Goal: Task Accomplishment & Management: Use online tool/utility

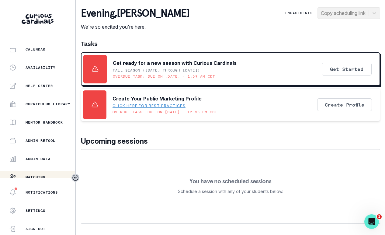
scroll to position [138, 0]
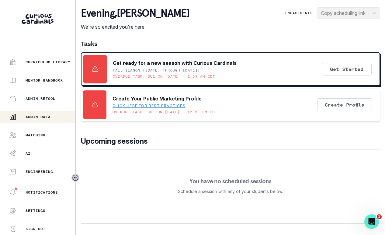
click at [26, 121] on button "Admin Data" at bounding box center [37, 117] width 75 height 12
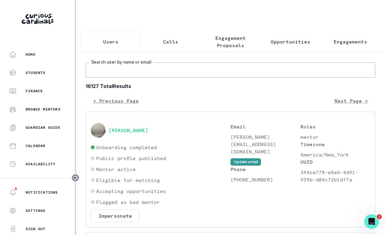
click at [210, 76] on input "Search user by name or email" at bounding box center [231, 69] width 290 height 15
type input "w"
type input "[PERSON_NAME]"
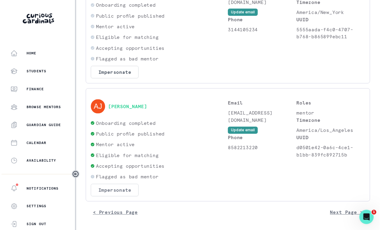
scroll to position [147, 0]
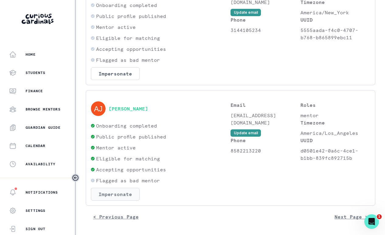
click at [132, 197] on button "Impersonate" at bounding box center [115, 194] width 49 height 13
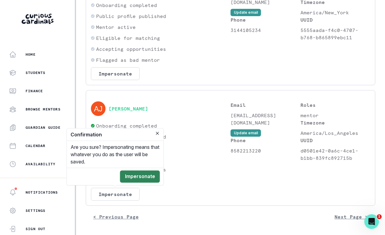
click at [137, 177] on button "Impersonate" at bounding box center [140, 176] width 40 height 12
